Goal: Communication & Community: Participate in discussion

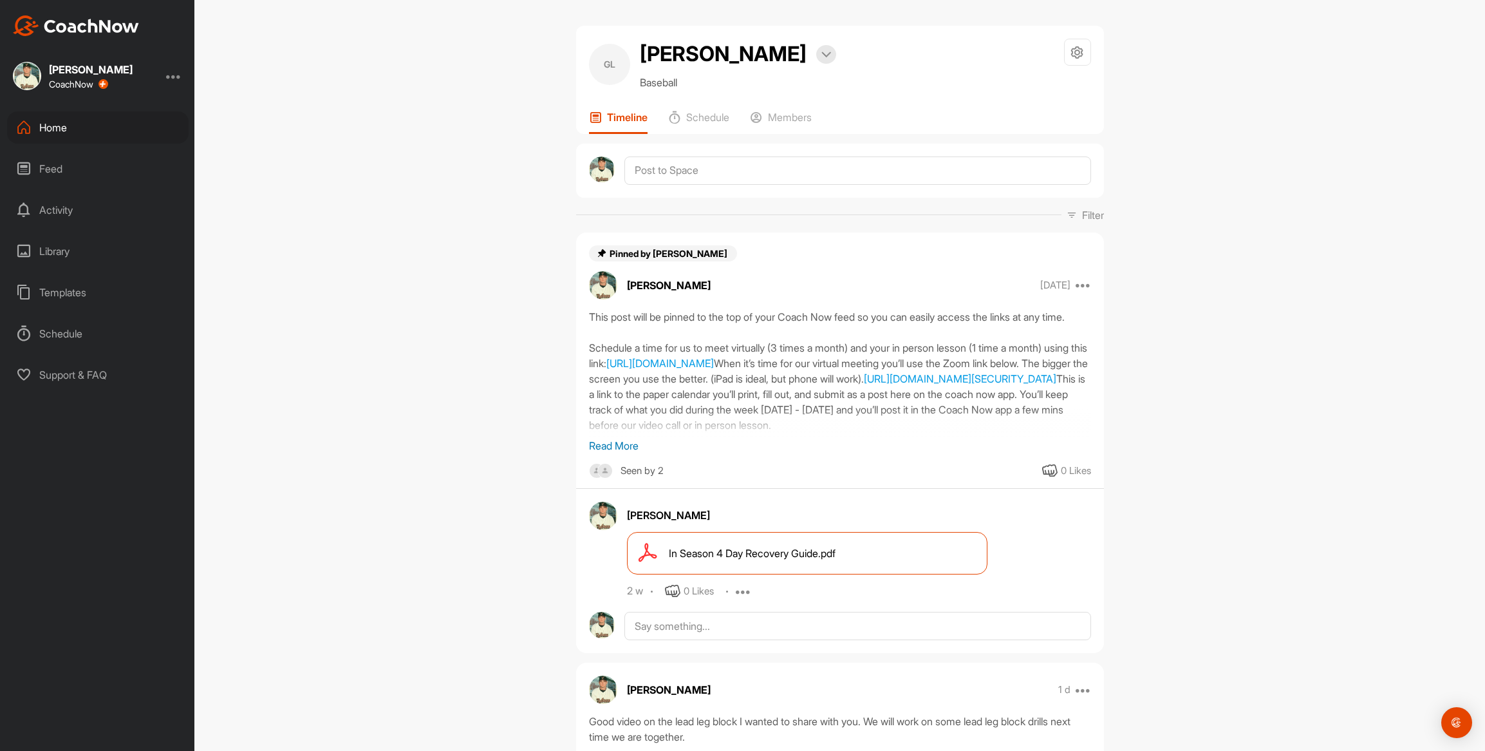
click at [606, 445] on p "Read More" at bounding box center [840, 445] width 502 height 15
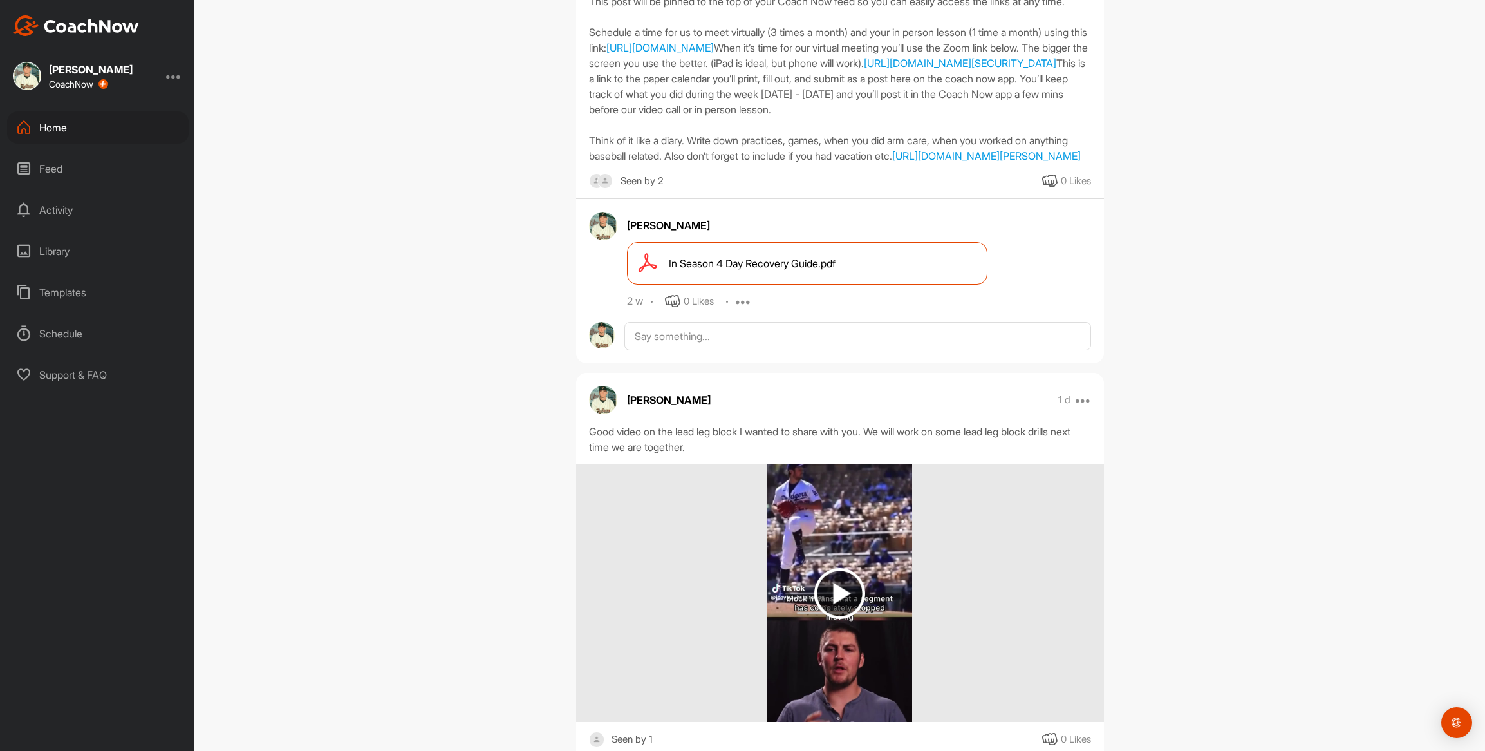
scroll to position [317, 0]
click at [789, 348] on textarea at bounding box center [857, 334] width 466 height 28
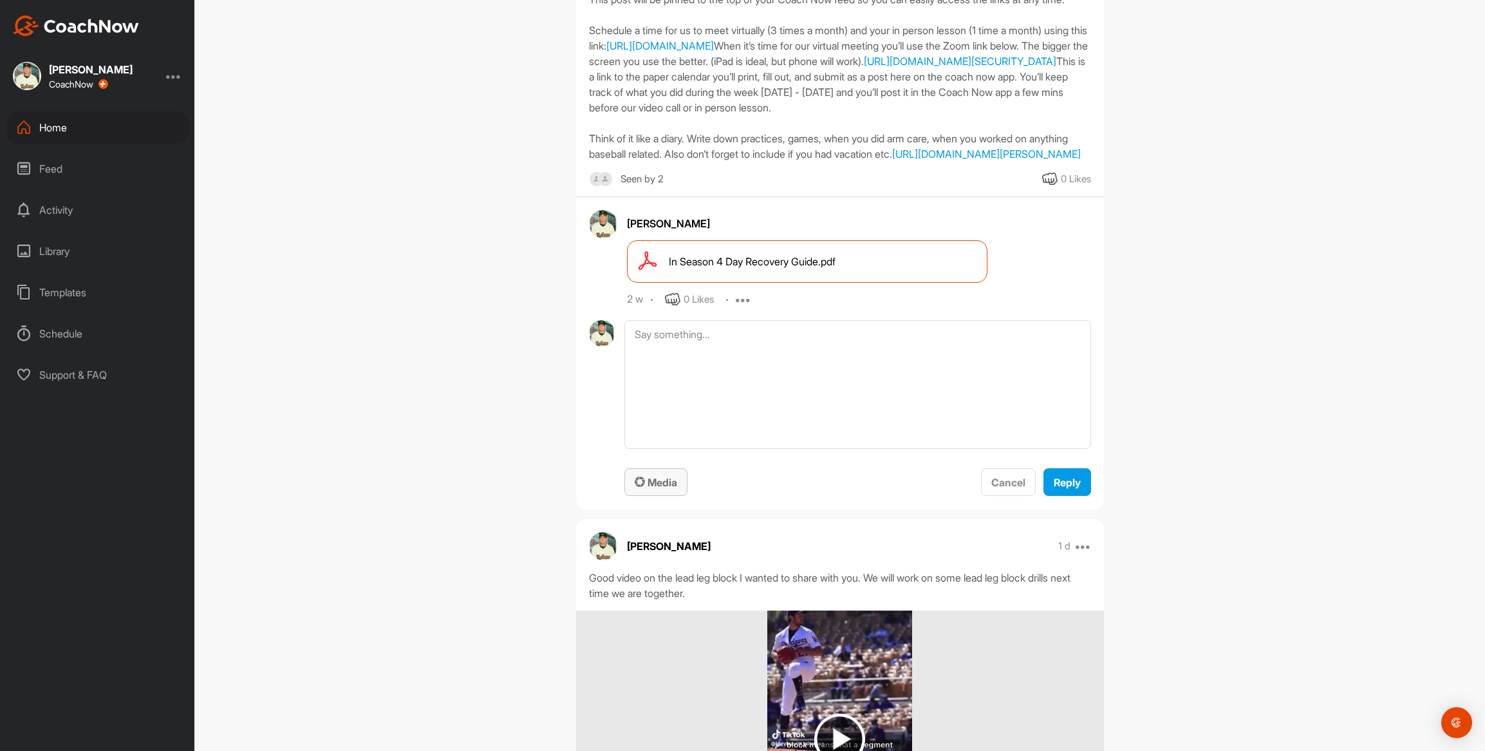
click at [666, 489] on span "Media" at bounding box center [656, 482] width 42 height 13
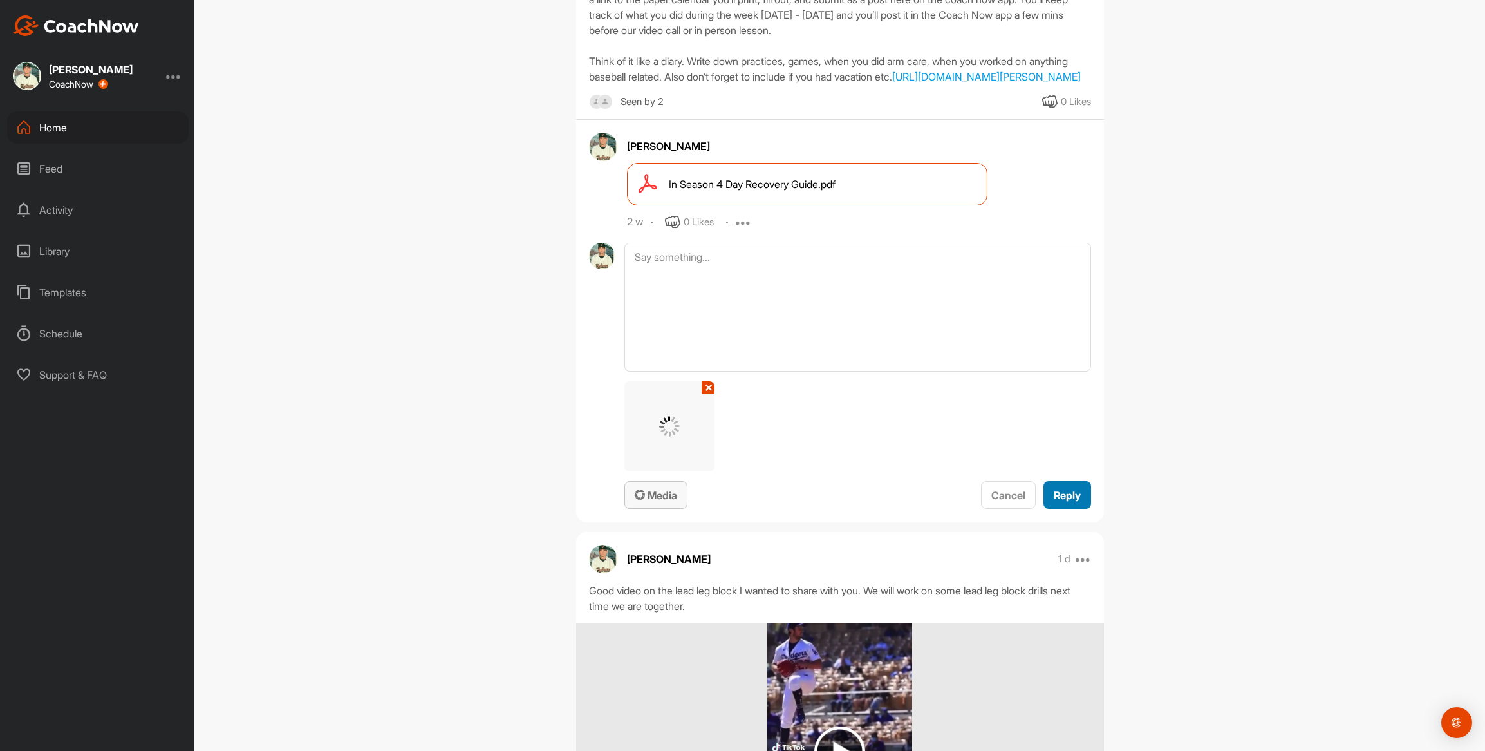
scroll to position [415, 0]
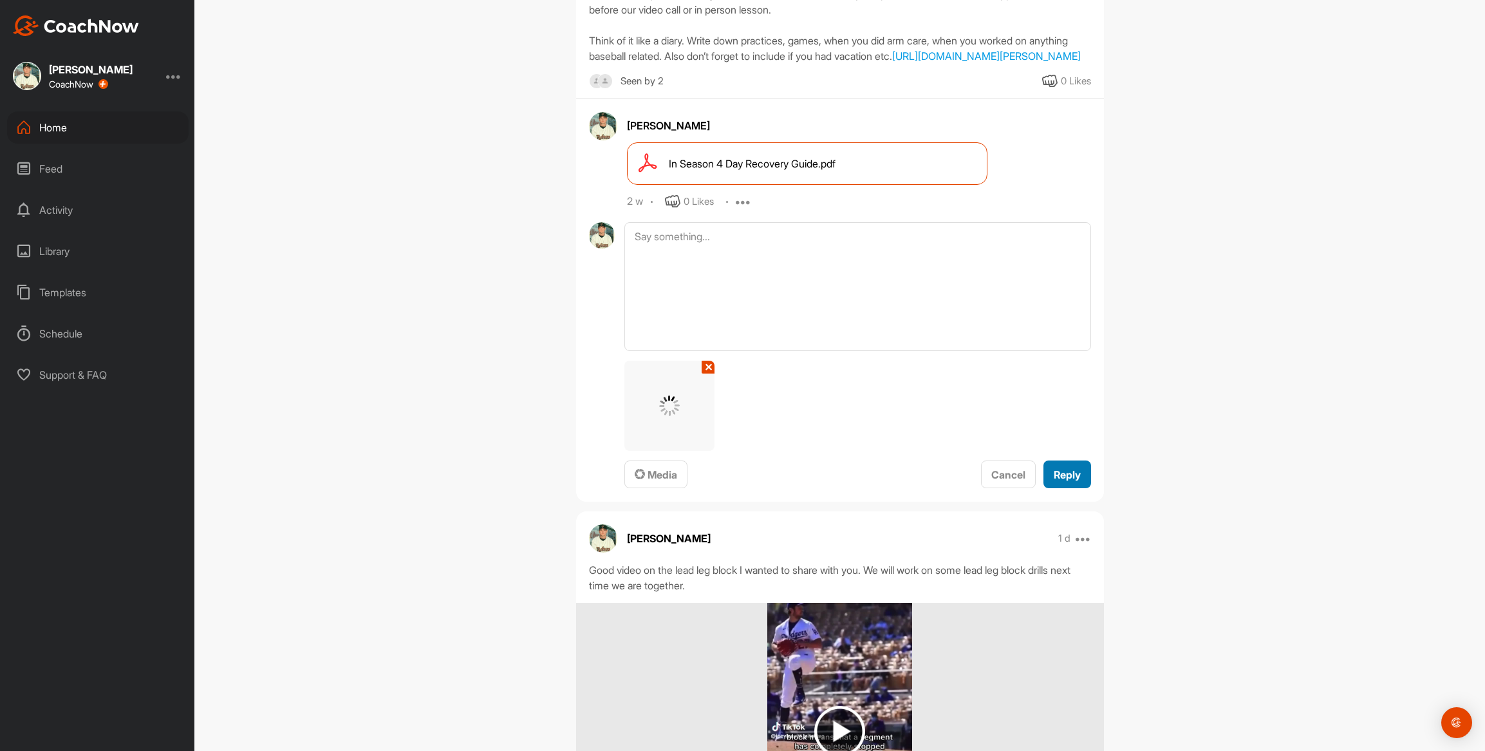
click at [1078, 488] on button "Reply" at bounding box center [1067, 474] width 48 height 28
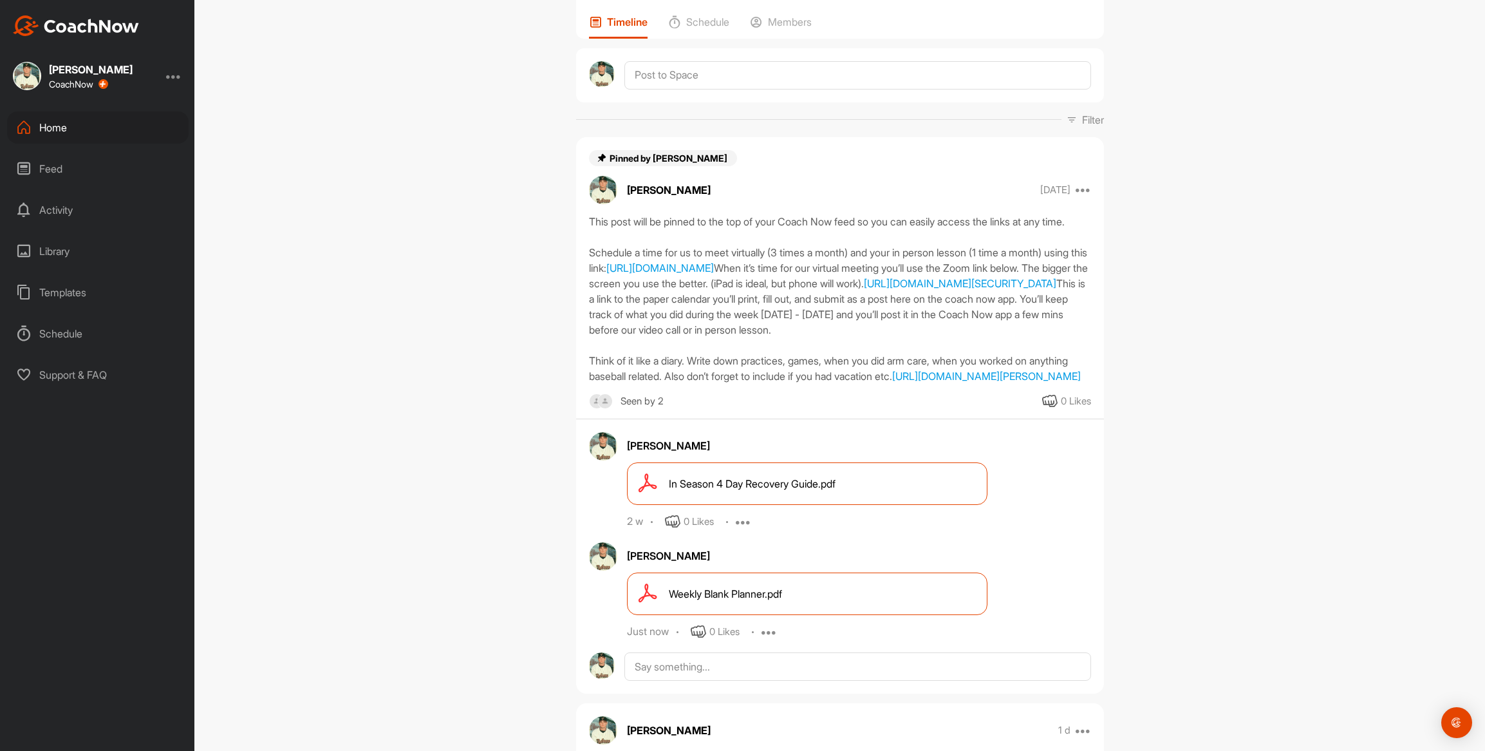
scroll to position [0, 0]
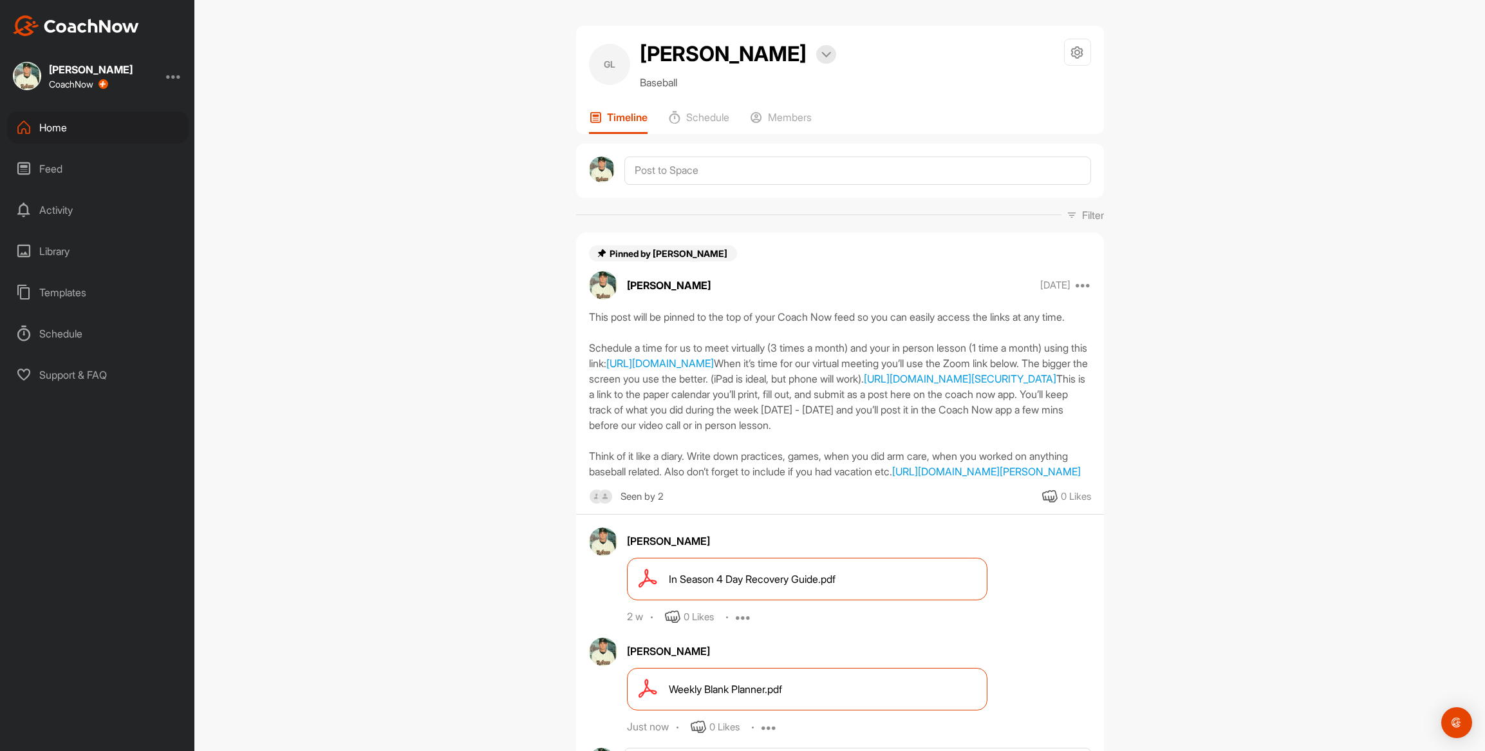
click at [54, 130] on div "Home" at bounding box center [98, 127] width 182 height 32
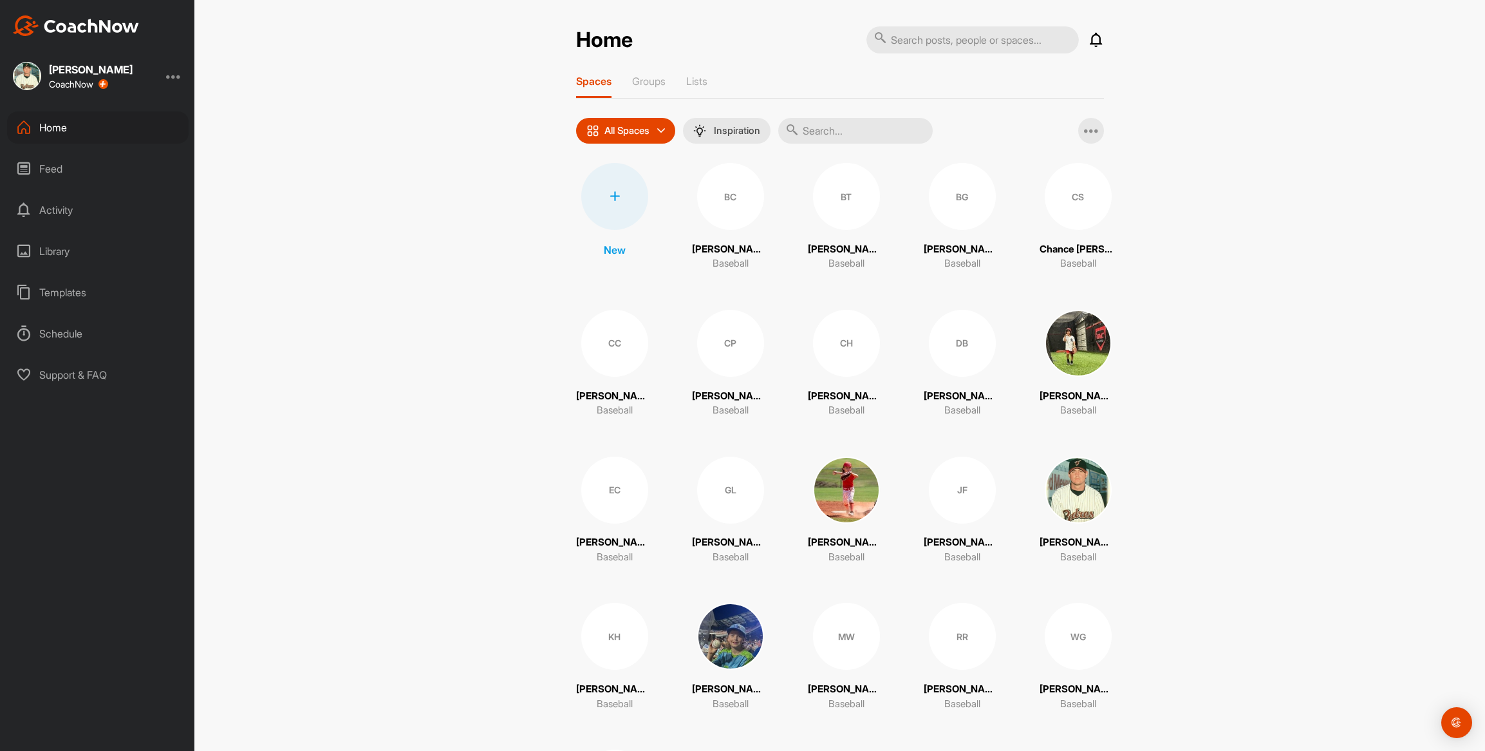
click at [929, 355] on div "DB" at bounding box center [962, 343] width 67 height 67
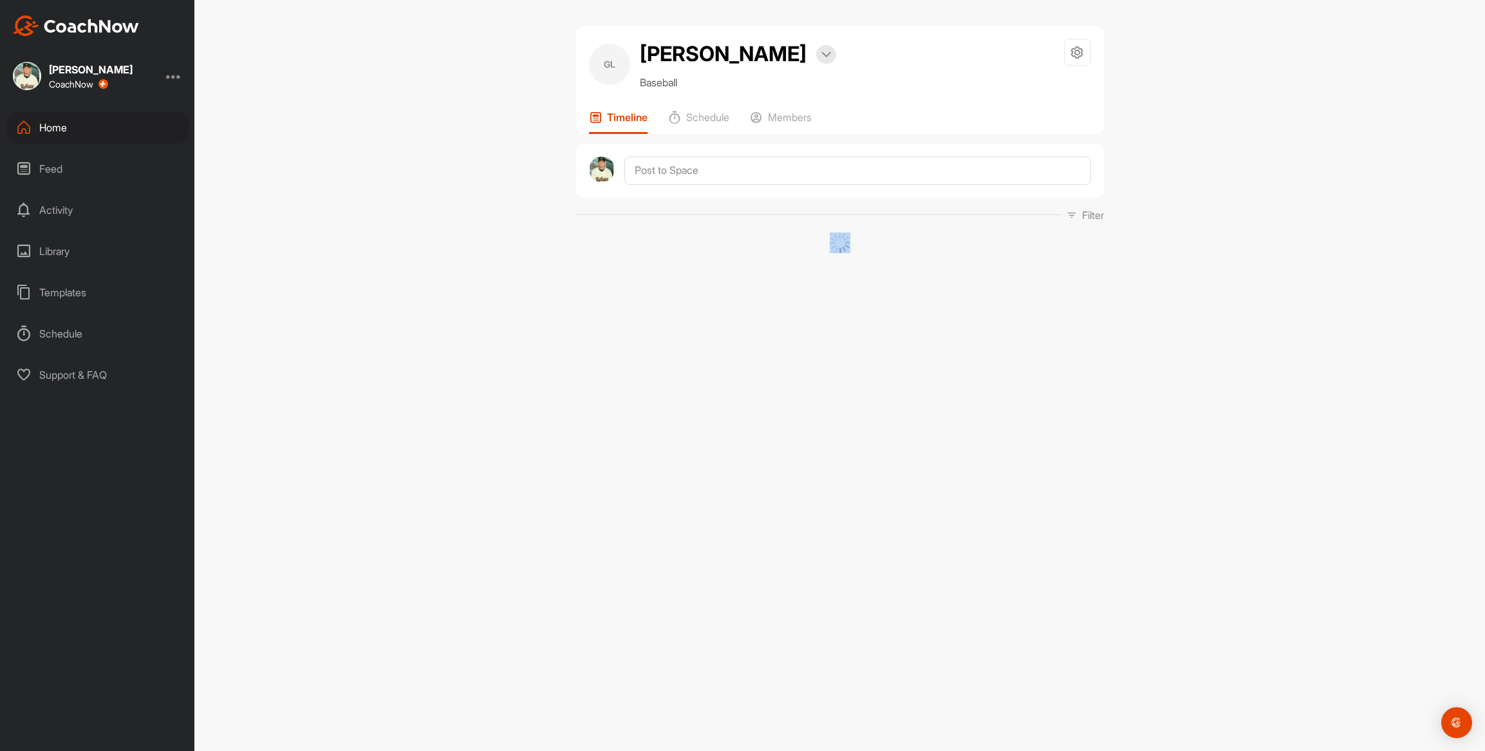
click at [929, 355] on div "[PERSON_NAME] Bookings Baseball Space Settings Your Notifications Timeline Sche…" at bounding box center [839, 375] width 1291 height 751
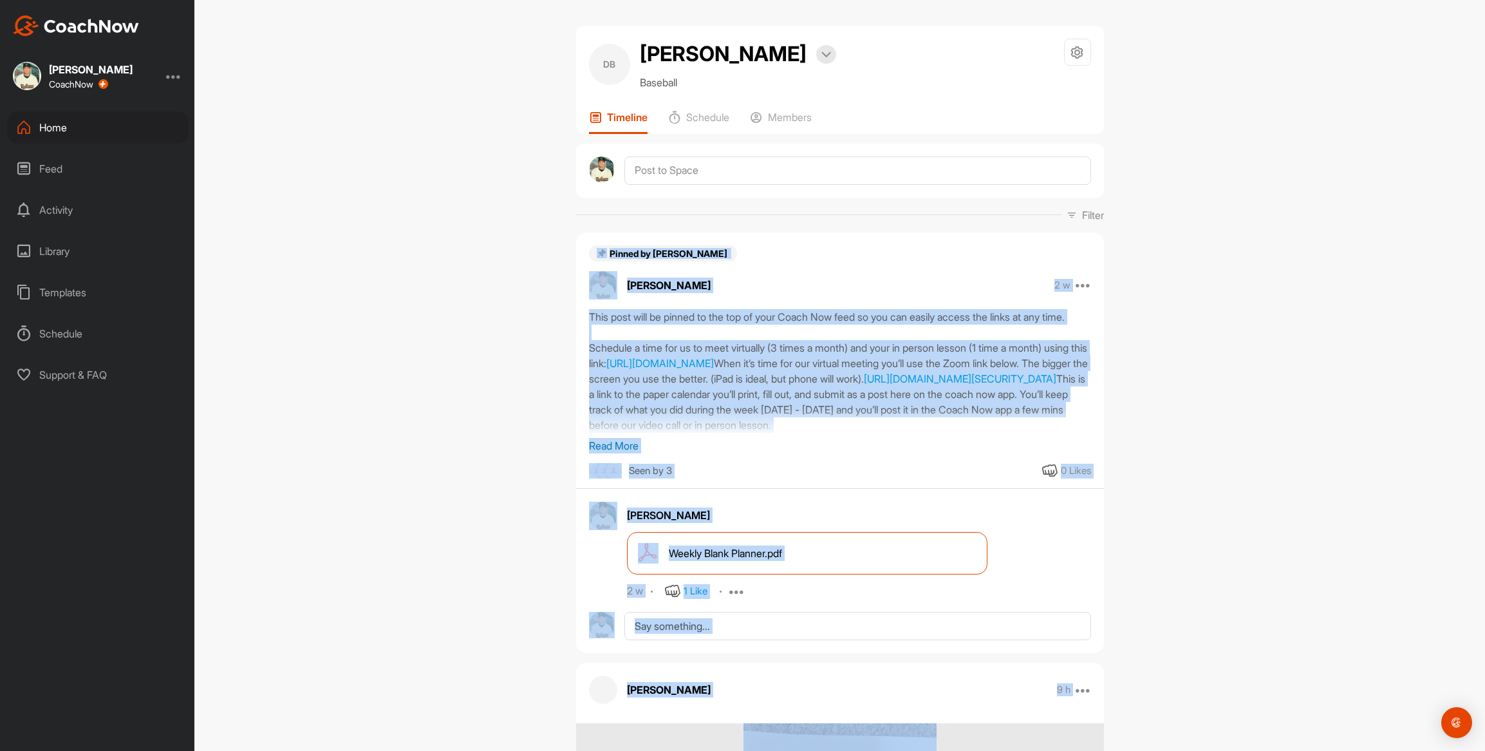
click at [457, 369] on div "DB [PERSON_NAME] Bookings Baseball Space Settings Your Notifications Timeline S…" at bounding box center [839, 375] width 1291 height 751
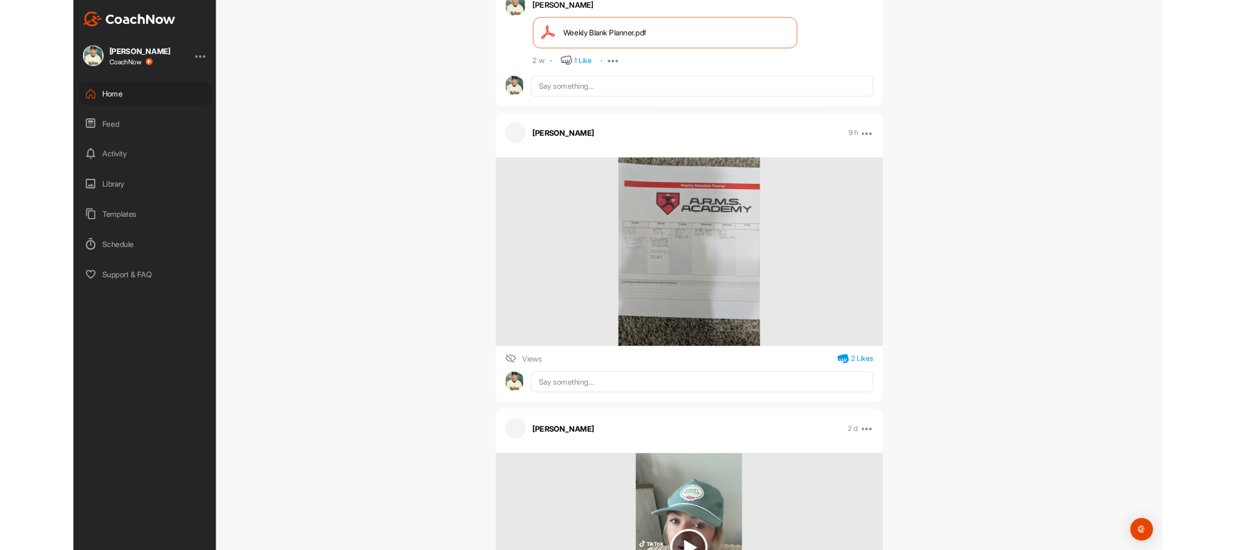
scroll to position [530, 0]
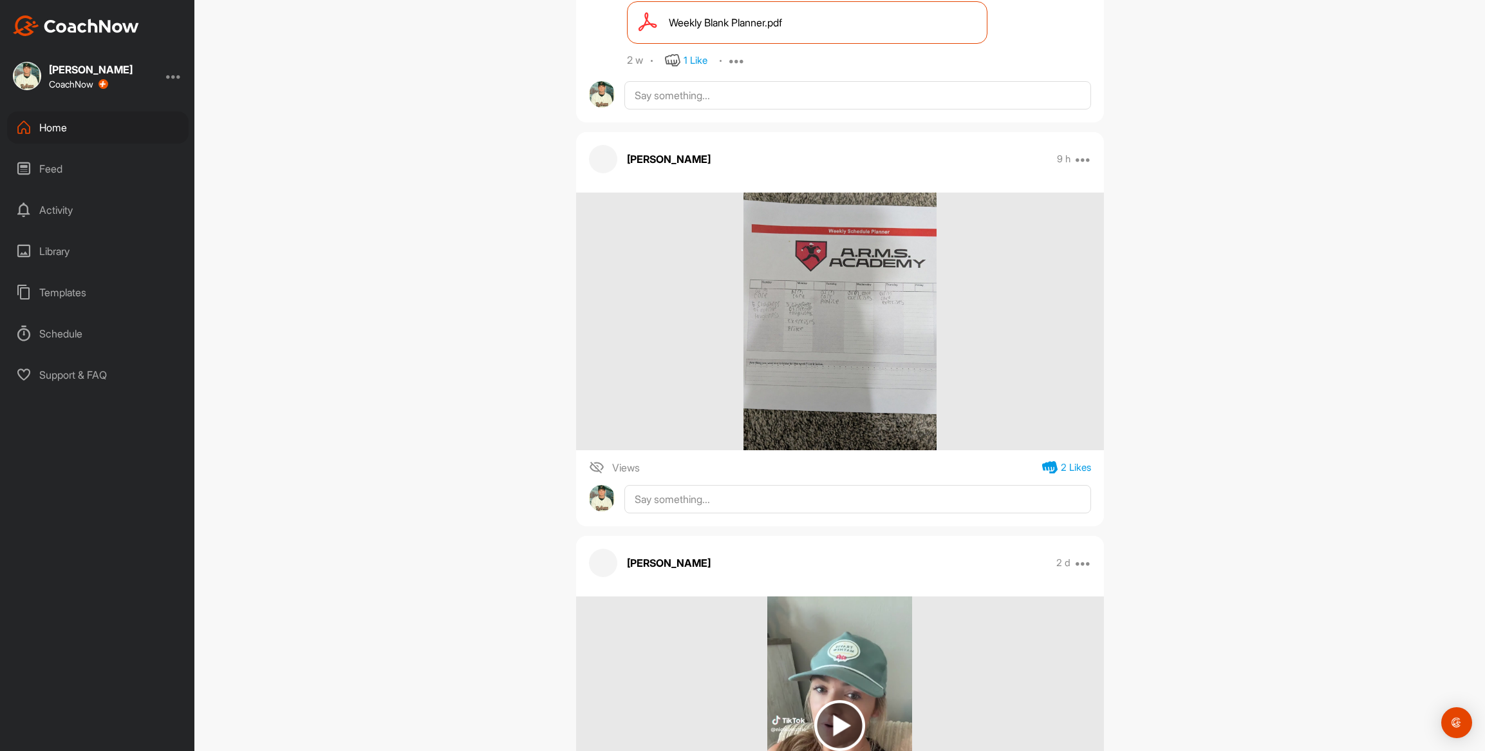
click at [849, 350] on img at bounding box center [839, 320] width 193 height 257
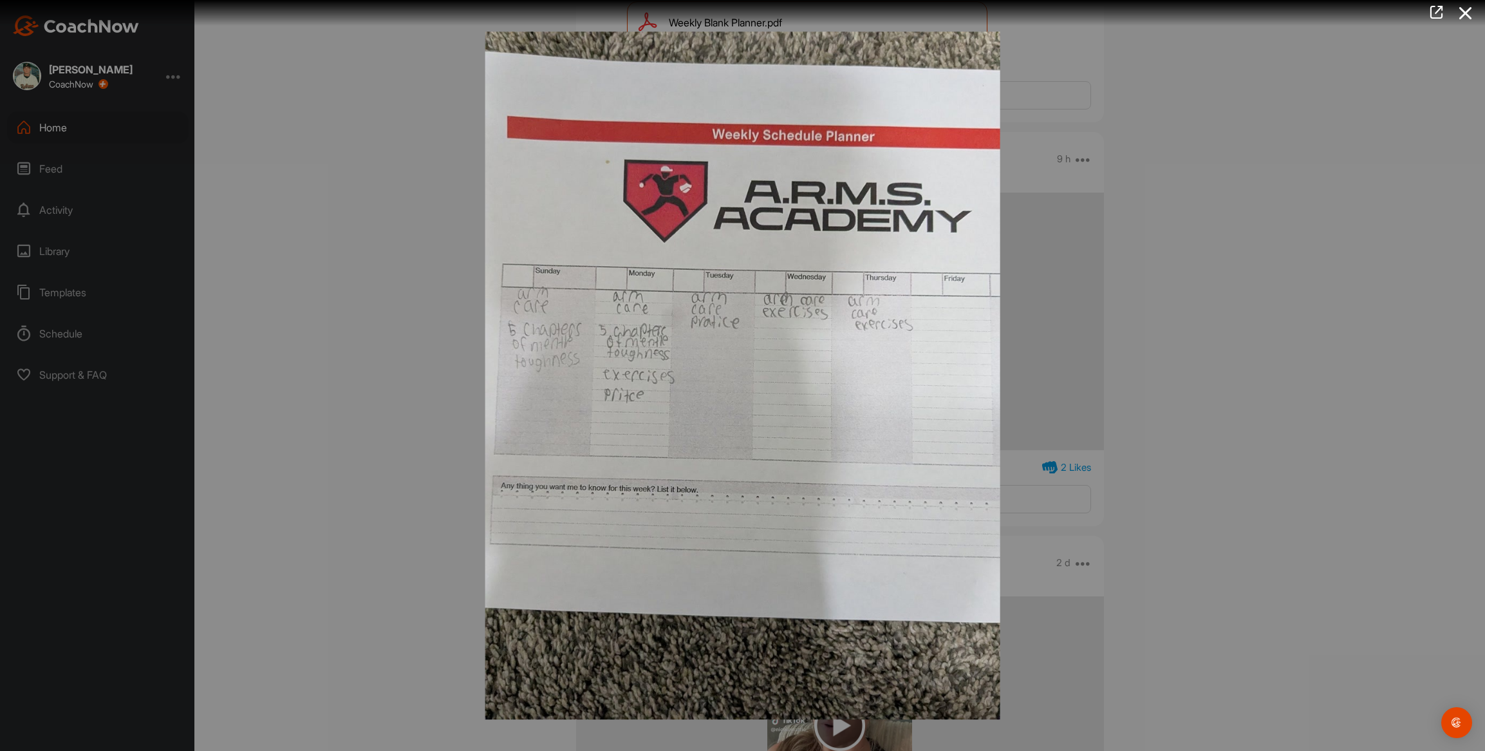
click at [849, 350] on img at bounding box center [742, 375] width 541 height 713
click at [261, 97] on div at bounding box center [742, 375] width 1485 height 751
